Goal: Task Accomplishment & Management: Complete application form

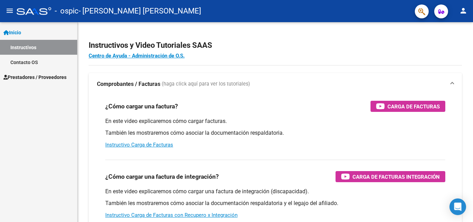
click at [56, 76] on span "Prestadores / Proveedores" at bounding box center [34, 77] width 63 height 8
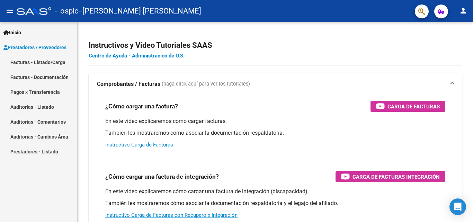
click at [64, 62] on link "Facturas - Listado/Carga" at bounding box center [38, 62] width 77 height 15
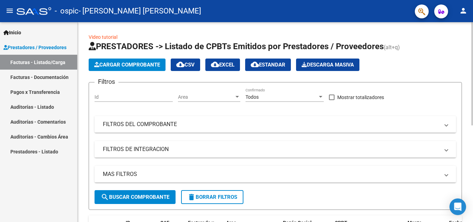
click at [108, 64] on span "Cargar Comprobante" at bounding box center [127, 65] width 66 height 6
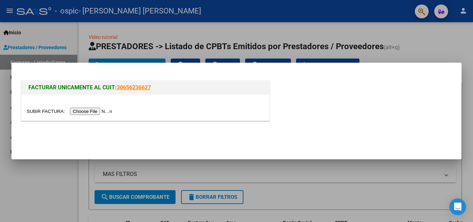
click at [91, 112] on input "file" at bounding box center [71, 111] width 88 height 7
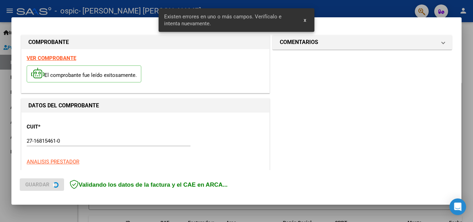
scroll to position [169, 0]
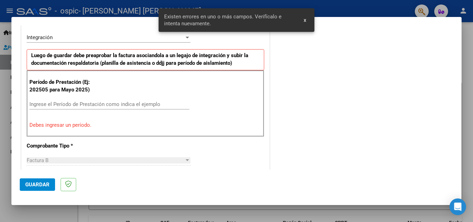
click at [46, 103] on input "Ingrese el Período de Prestación como indica el ejemplo" at bounding box center [109, 104] width 160 height 6
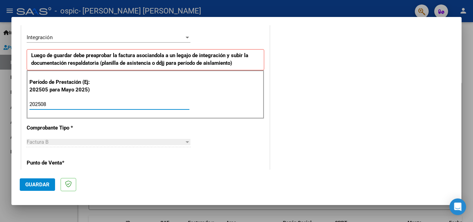
type input "202508"
click at [186, 143] on div at bounding box center [187, 142] width 3 height 2
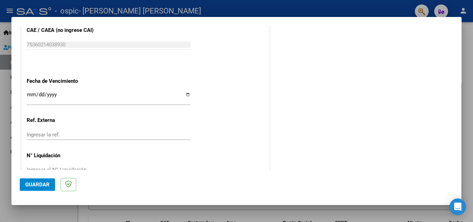
scroll to position [460, 0]
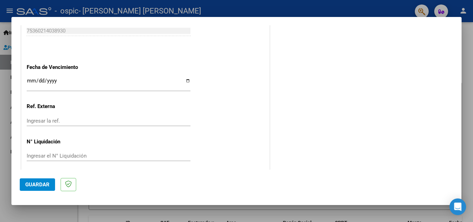
click at [185, 81] on input "Ingresar la fecha" at bounding box center [109, 83] width 164 height 11
type input "[DATE]"
click at [46, 182] on span "Guardar" at bounding box center [37, 185] width 24 height 6
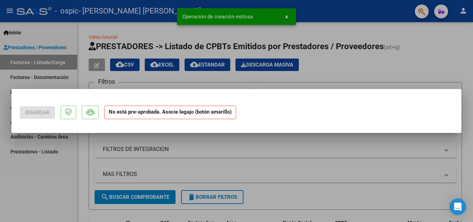
scroll to position [0, 0]
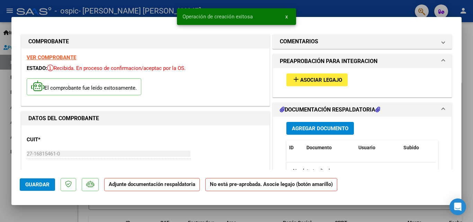
click at [43, 187] on span "Guardar" at bounding box center [37, 185] width 24 height 6
click at [302, 81] on span "Asociar Legajo" at bounding box center [321, 80] width 42 height 6
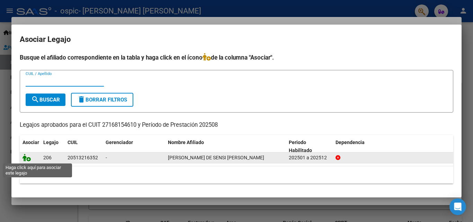
click at [27, 159] on icon at bounding box center [27, 158] width 8 height 8
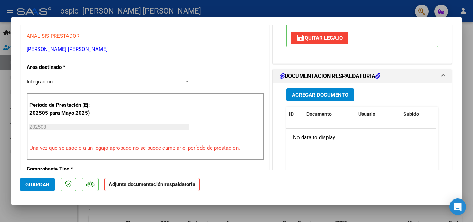
scroll to position [152, 0]
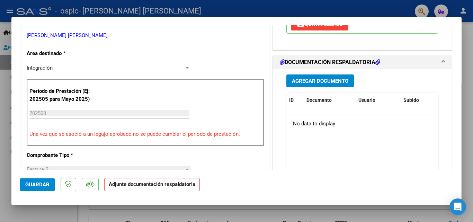
click at [328, 78] on span "Agregar Documento" at bounding box center [320, 81] width 56 height 6
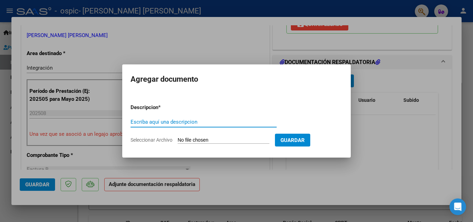
click at [175, 121] on input "Escriba aquí una descripcion" at bounding box center [204, 122] width 146 height 6
type input "ASISTENCIA"
click at [157, 138] on span "Seleccionar Archivo" at bounding box center [152, 140] width 42 height 6
click at [178, 138] on input "Seleccionar Archivo" at bounding box center [224, 140] width 92 height 7
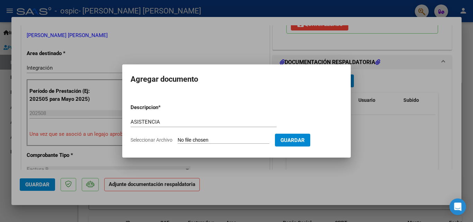
type input "C:\fakepath\ASISTENCIA AGOSTO.pdf"
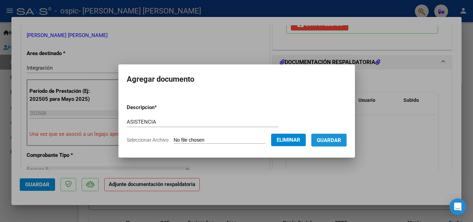
click at [341, 139] on span "Guardar" at bounding box center [329, 140] width 24 height 6
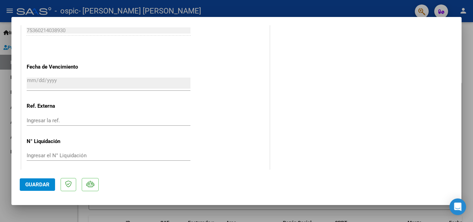
scroll to position [476, 0]
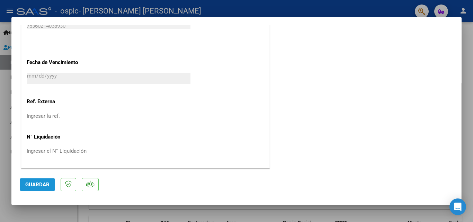
click at [32, 184] on span "Guardar" at bounding box center [37, 185] width 24 height 6
